Goal: Transaction & Acquisition: Purchase product/service

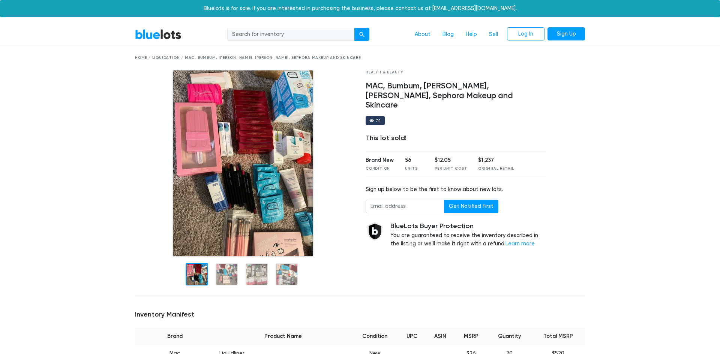
click at [165, 37] on link "BlueLots" at bounding box center [158, 34] width 46 height 11
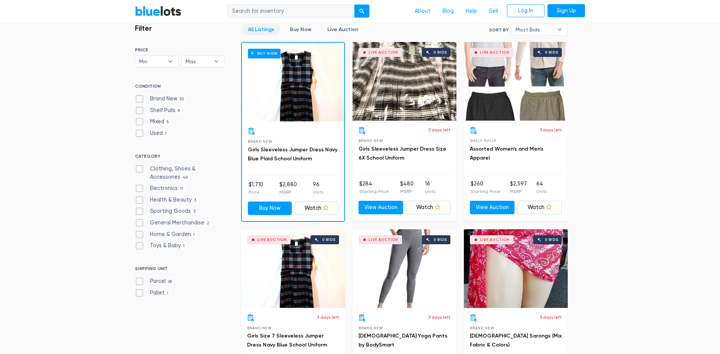
scroll to position [209, 0]
click at [143, 202] on label "Health & Beauty 3" at bounding box center [167, 200] width 64 height 8
click at [140, 200] on Beauty"] "Health & Beauty 3" at bounding box center [137, 198] width 5 height 5
checkbox Beauty"] "true"
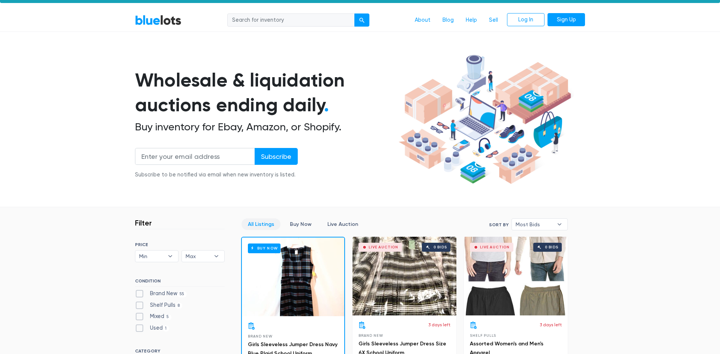
scroll to position [0, 0]
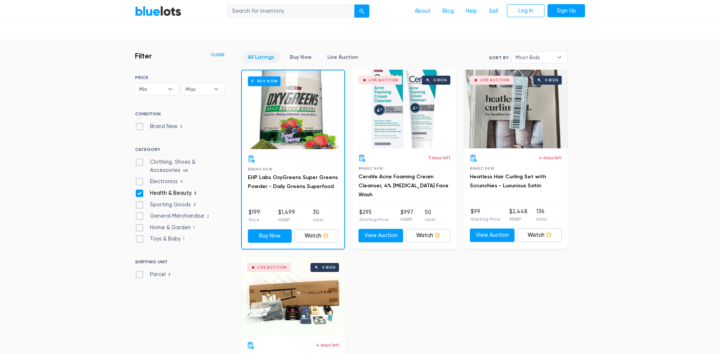
scroll to position [182, 0]
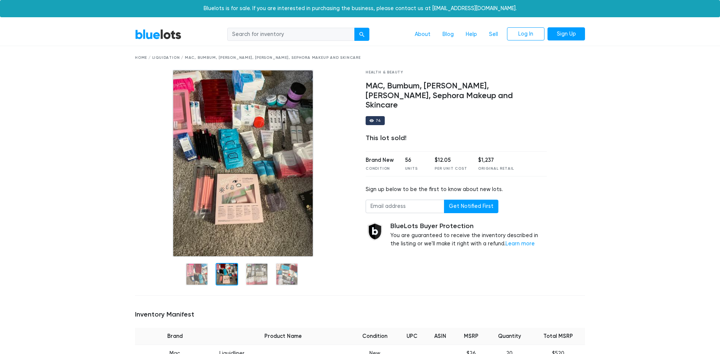
click at [229, 273] on div at bounding box center [226, 274] width 22 height 22
